Goal: Navigation & Orientation: Go to known website

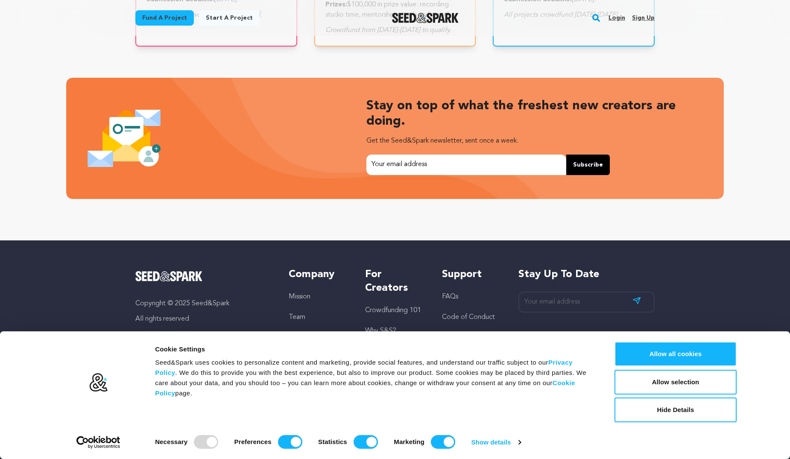
scroll to position [0, 212]
click at [718, 357] on button "Allow all cookies" at bounding box center [676, 354] width 122 height 25
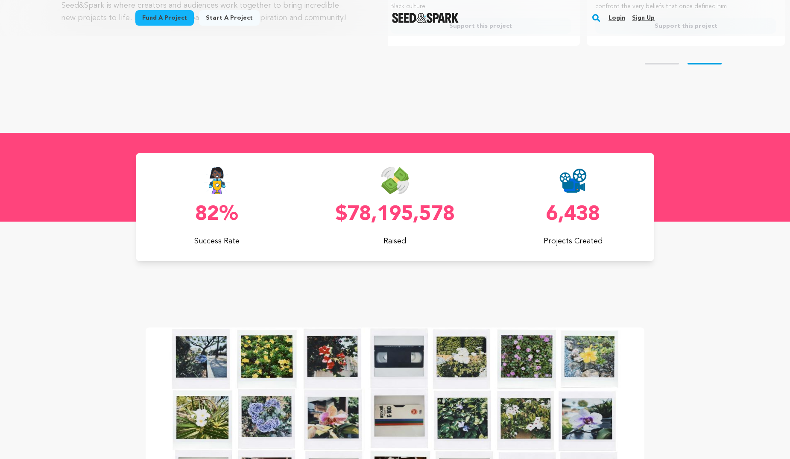
scroll to position [0, 0]
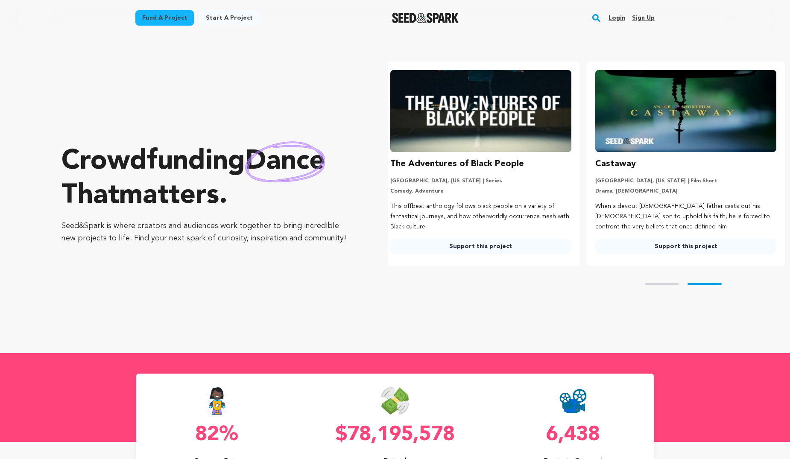
click at [221, 17] on link "Start a project" at bounding box center [229, 17] width 61 height 15
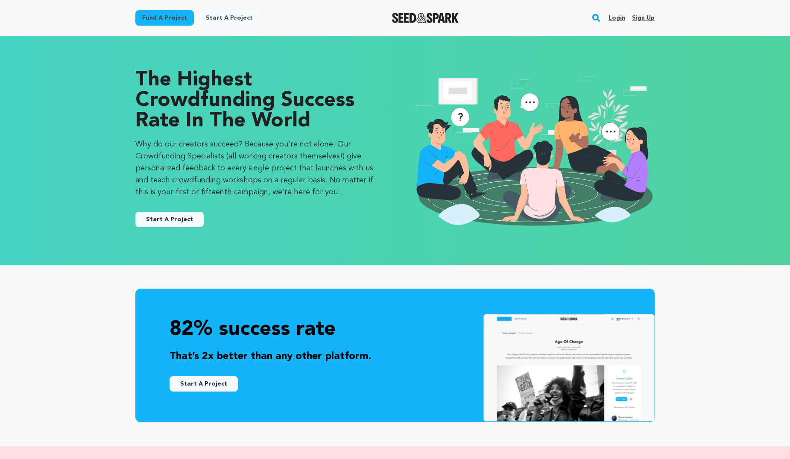
click at [166, 18] on link "Fund a project" at bounding box center [164, 17] width 59 height 15
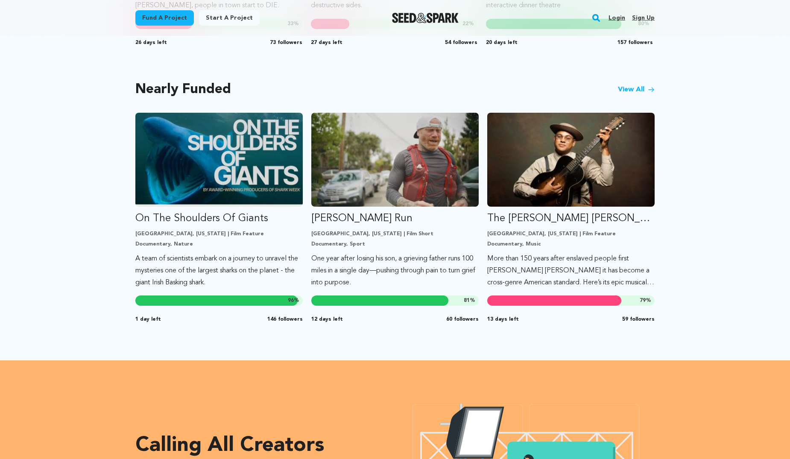
scroll to position [695, 0]
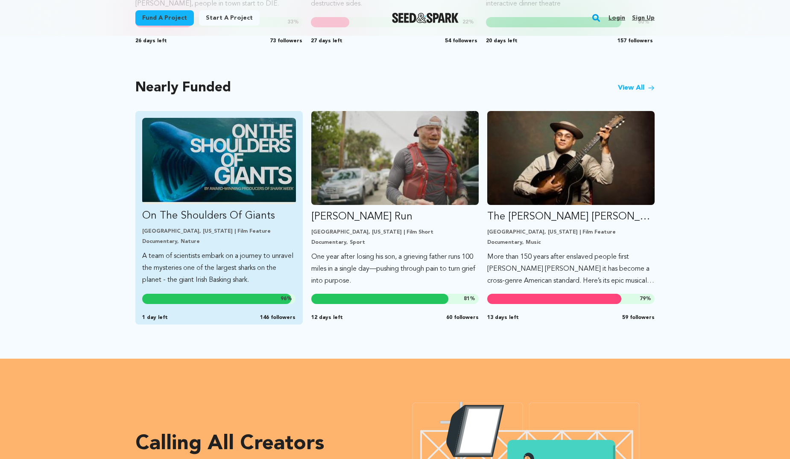
click at [203, 250] on p "A team of scientists embark on a journey to unravel the mysteries one of the la…" at bounding box center [219, 268] width 154 height 36
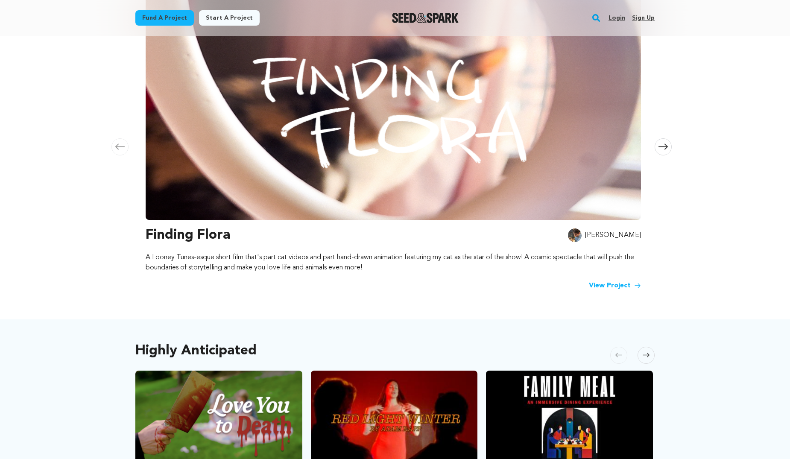
scroll to position [0, 0]
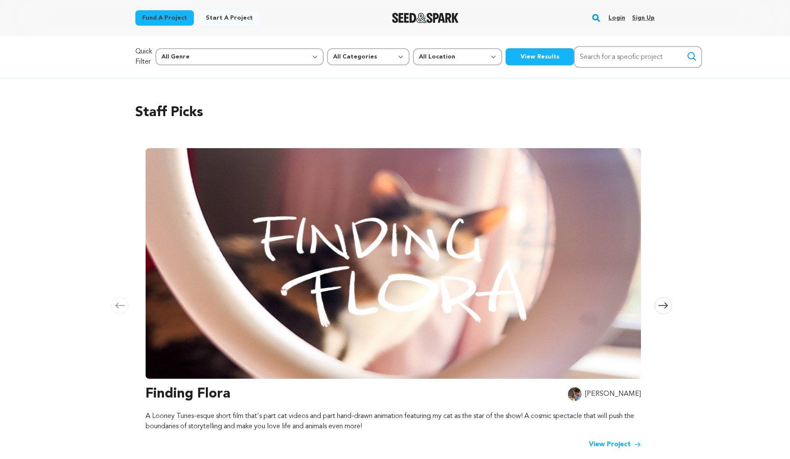
click at [661, 302] on icon at bounding box center [663, 305] width 9 height 6
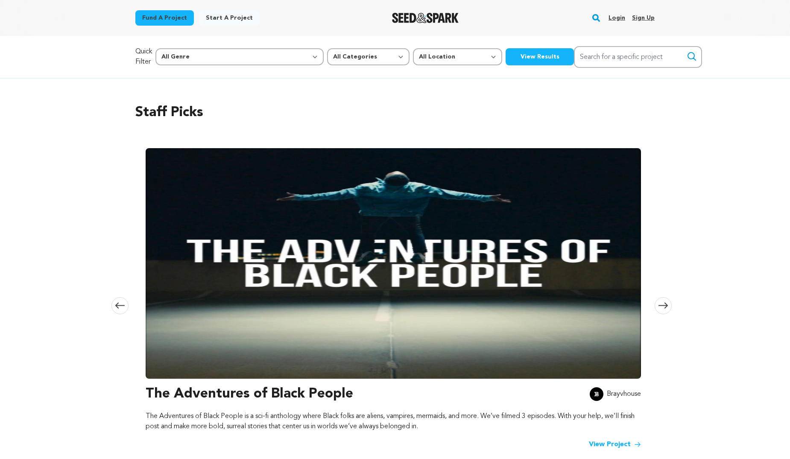
click at [661, 302] on icon at bounding box center [663, 305] width 9 height 6
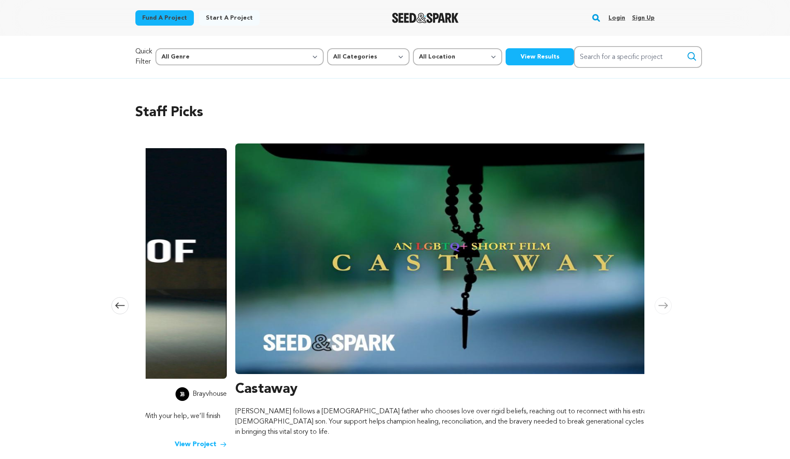
scroll to position [0, 1008]
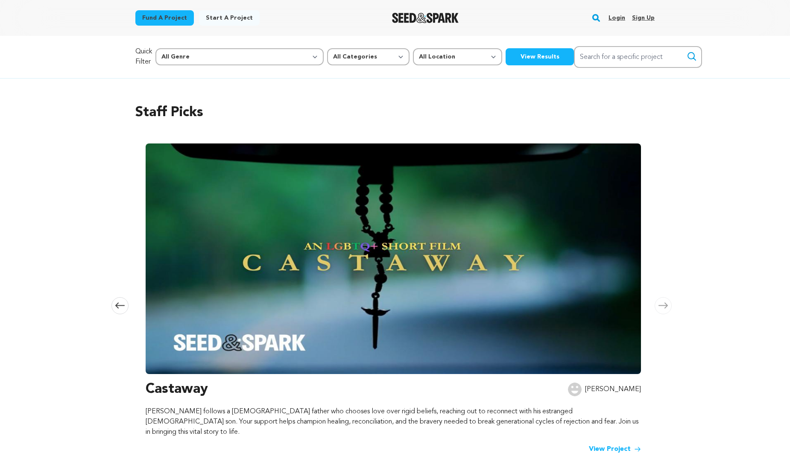
click at [661, 302] on icon at bounding box center [663, 305] width 9 height 6
click at [662, 303] on icon at bounding box center [663, 306] width 9 height 6
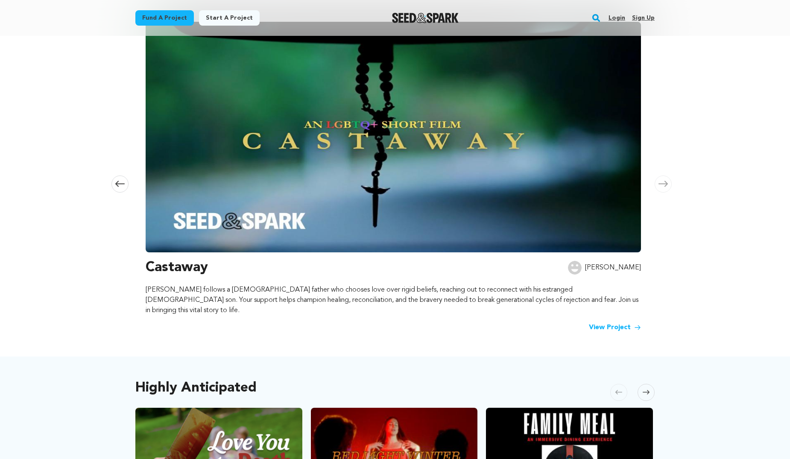
scroll to position [0, 0]
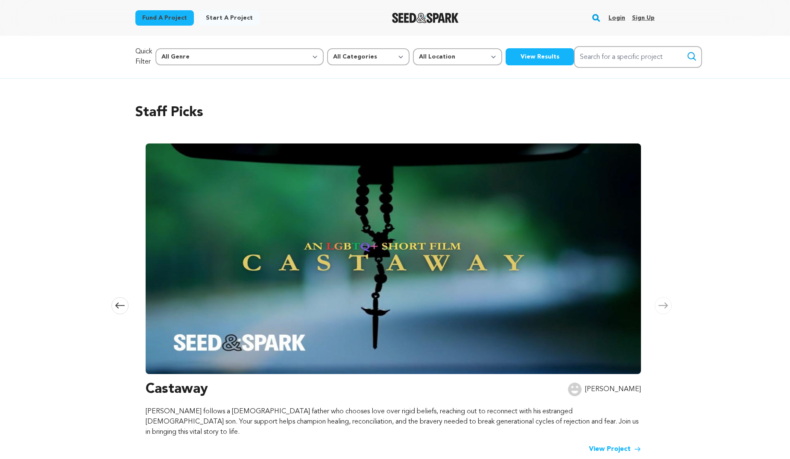
click at [437, 18] on img "Seed&Spark Homepage" at bounding box center [425, 18] width 67 height 10
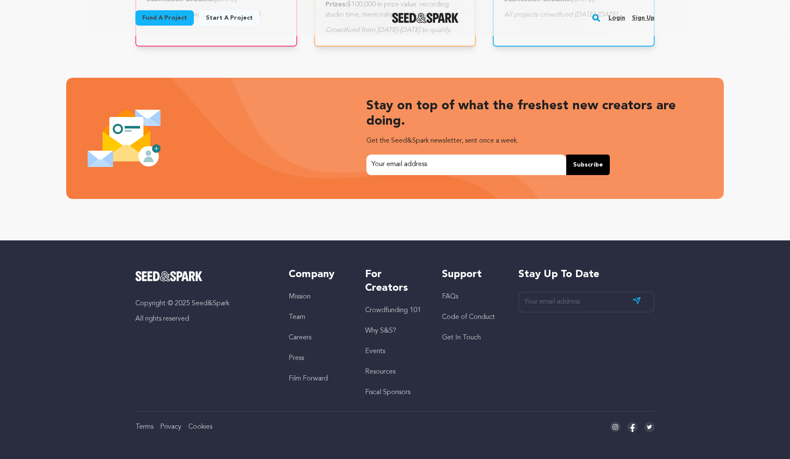
click at [369, 352] on link "Events" at bounding box center [375, 351] width 20 height 7
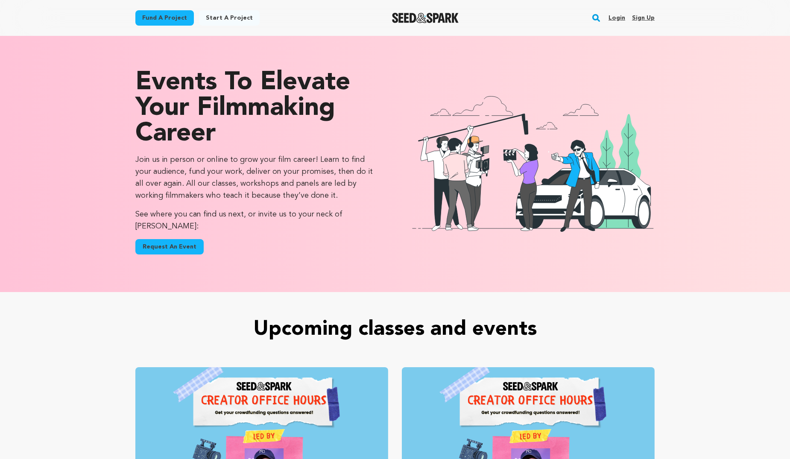
click at [433, 17] on img "Seed&Spark Homepage" at bounding box center [425, 18] width 67 height 10
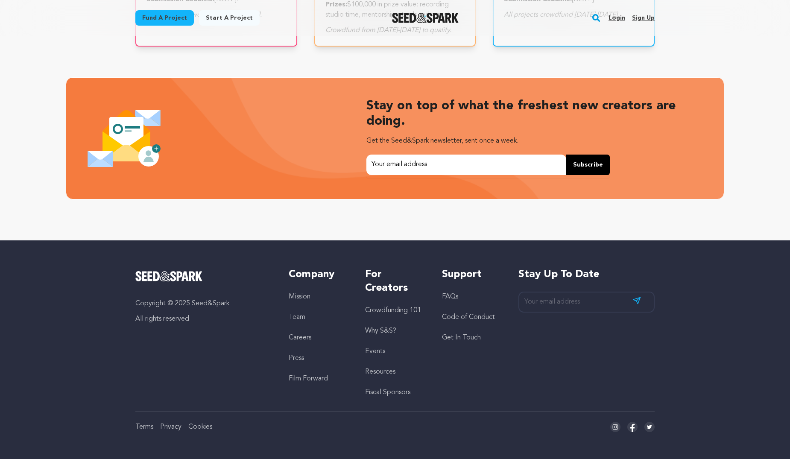
click at [301, 381] on link "Film Forward" at bounding box center [308, 378] width 39 height 7
